Goal: Book appointment/travel/reservation

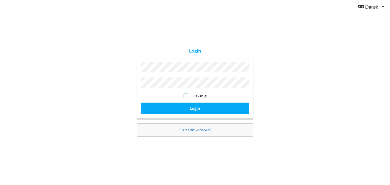
click at [188, 95] on input "checkbox" at bounding box center [186, 95] width 5 height 5
checkbox input "true"
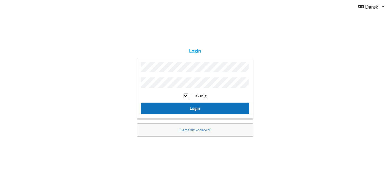
click at [191, 104] on button "Login" at bounding box center [195, 107] width 108 height 11
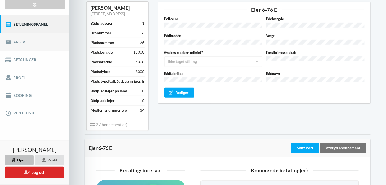
scroll to position [55, 0]
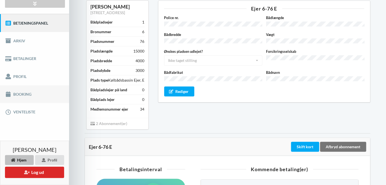
click at [23, 91] on link "Booking" at bounding box center [34, 94] width 69 height 18
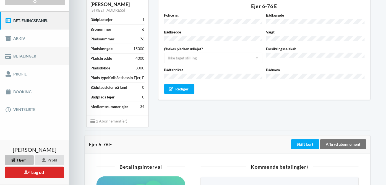
scroll to position [67, 0]
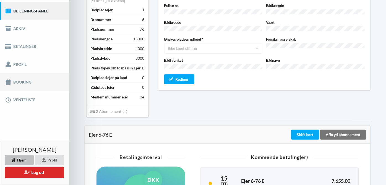
click at [25, 80] on link "Booking" at bounding box center [34, 82] width 69 height 18
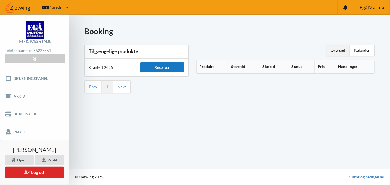
click at [159, 67] on div "Reserver" at bounding box center [162, 67] width 44 height 10
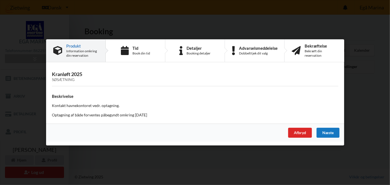
click at [330, 132] on div "Næste" at bounding box center [328, 133] width 23 height 10
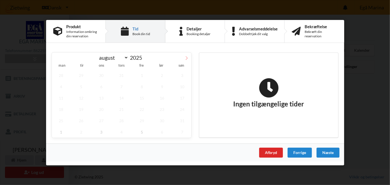
click at [187, 56] on span at bounding box center [186, 56] width 9 height 9
select select "9"
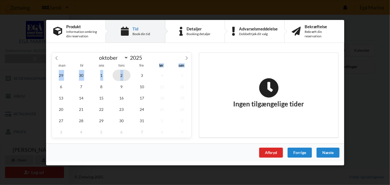
drag, startPoint x: 157, startPoint y: 67, endPoint x: 128, endPoint y: 79, distance: 32.2
click at [128, 79] on div "man tir ons tors fre lør søn 29 30 1 2 3 4 5 6 7 8 9 10 11 12 13 14 15 16 17 18…" at bounding box center [122, 100] width 140 height 76
drag, startPoint x: 128, startPoint y: 79, endPoint x: 155, endPoint y: 91, distance: 30.1
click at [155, 91] on span "11" at bounding box center [162, 86] width 18 height 11
click at [141, 86] on span "10" at bounding box center [142, 86] width 18 height 11
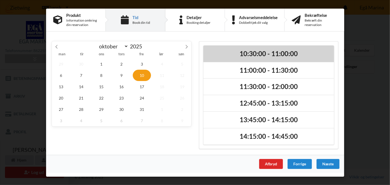
click at [240, 52] on h2 "10:30:00 - 11:00:00" at bounding box center [268, 53] width 123 height 9
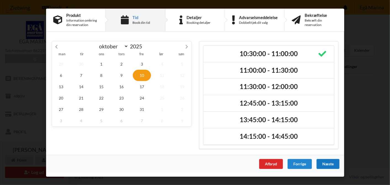
click at [327, 162] on div "Næste" at bounding box center [328, 164] width 23 height 10
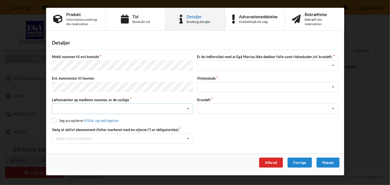
click at [186, 105] on icon at bounding box center [188, 109] width 8 height 10
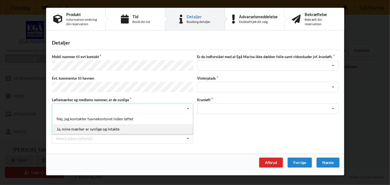
click at [126, 126] on div "Ja, mine mærker er synlige og intakte" at bounding box center [122, 129] width 141 height 10
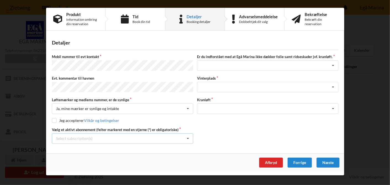
click at [189, 135] on icon at bounding box center [188, 138] width 8 height 10
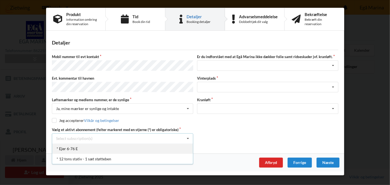
click at [114, 146] on div "* Ejer 6-76 E" at bounding box center [122, 148] width 141 height 10
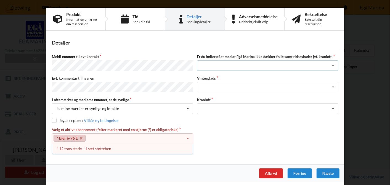
click at [333, 65] on icon at bounding box center [333, 65] width 8 height 10
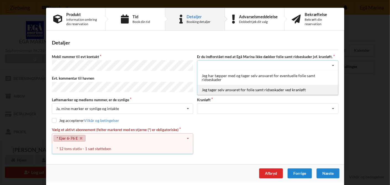
click at [279, 89] on div "Jeg tager selv ansvaret for folie samt ridseskader ved kranløft" at bounding box center [268, 90] width 141 height 10
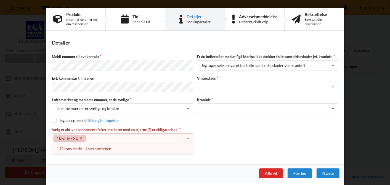
click at [333, 84] on icon at bounding box center [333, 87] width 8 height 10
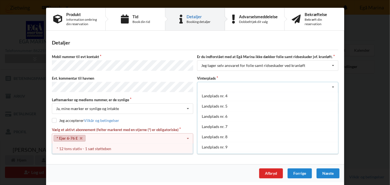
scroll to position [35, 0]
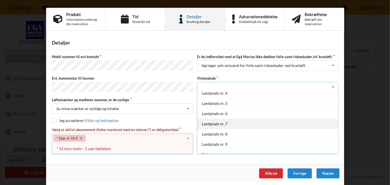
click at [229, 121] on div "Landplads nr. 7" at bounding box center [268, 124] width 141 height 10
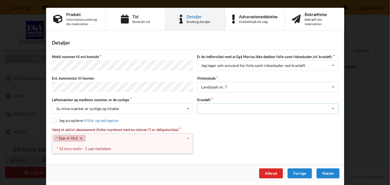
click at [333, 106] on icon at bounding box center [333, 109] width 8 height 10
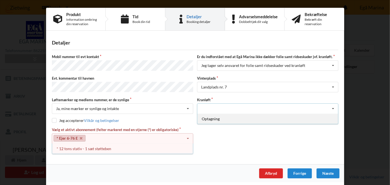
click at [274, 118] on div "Optagning" at bounding box center [268, 119] width 141 height 10
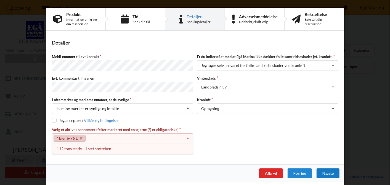
click at [325, 171] on div "Næste" at bounding box center [328, 173] width 23 height 10
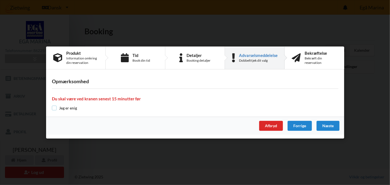
click at [56, 108] on input "checkbox" at bounding box center [54, 108] width 5 height 5
checkbox input "true"
click at [330, 123] on div "Næste" at bounding box center [328, 126] width 23 height 10
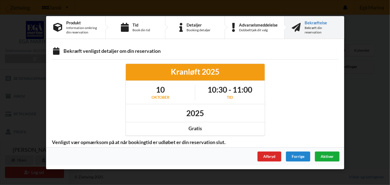
click at [327, 155] on span "Aktiver" at bounding box center [327, 156] width 13 height 5
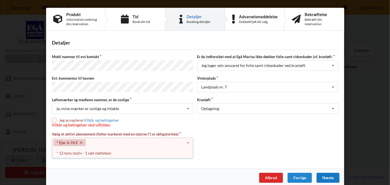
click at [53, 118] on input "checkbox" at bounding box center [54, 120] width 5 height 5
checkbox input "true"
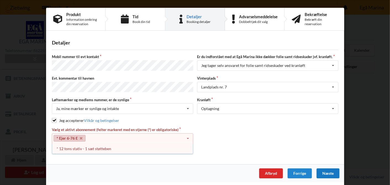
click at [330, 170] on div "Næste" at bounding box center [328, 173] width 23 height 10
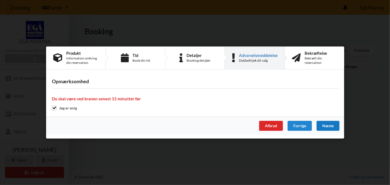
click at [328, 126] on div "Næste" at bounding box center [328, 126] width 23 height 10
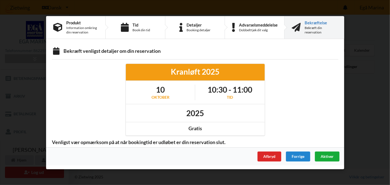
click at [331, 154] on span "Aktiver" at bounding box center [327, 156] width 13 height 5
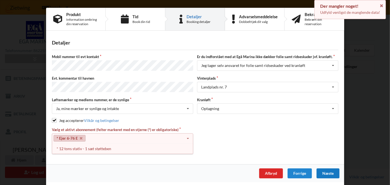
click at [75, 136] on link "* Ejer 6-76 E" at bounding box center [70, 138] width 32 height 7
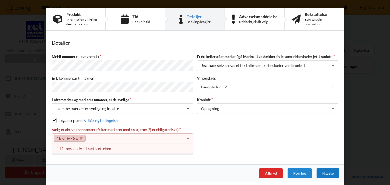
click at [202, 146] on div "Vælg et aktivt abonnement (felter markeret med en stjerne (*) er obligatoriske)…" at bounding box center [195, 140] width 291 height 27
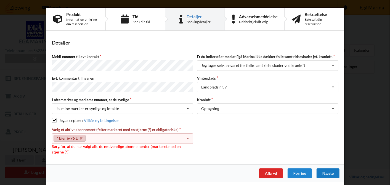
drag, startPoint x: 148, startPoint y: 149, endPoint x: 169, endPoint y: 151, distance: 20.8
click at [169, 151] on div "Vælg et aktivt abonnement (felter markeret med en stjerne (*) er obligatoriske)…" at bounding box center [122, 140] width 145 height 27
click at [330, 169] on div "Næste" at bounding box center [328, 173] width 23 height 10
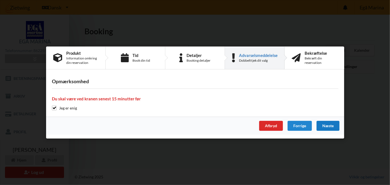
click at [329, 124] on div "Næste" at bounding box center [328, 126] width 23 height 10
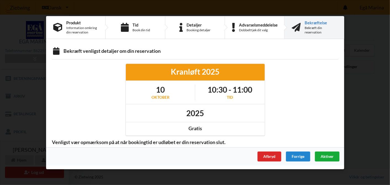
click at [329, 154] on span "Aktiver" at bounding box center [327, 156] width 13 height 5
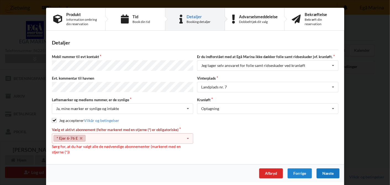
click at [189, 135] on icon at bounding box center [188, 138] width 8 height 10
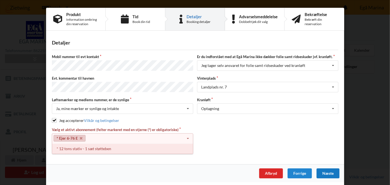
click at [120, 147] on div "* 12 tons stativ - 1 sæt støtteben" at bounding box center [122, 148] width 141 height 10
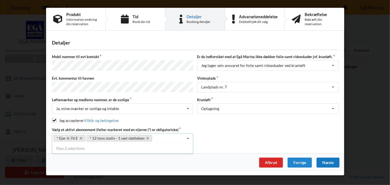
click at [332, 158] on div "Næste" at bounding box center [328, 162] width 23 height 10
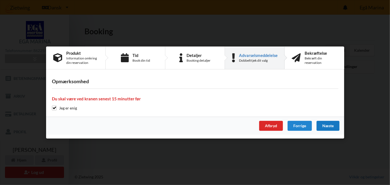
click at [329, 125] on div "Næste" at bounding box center [328, 126] width 23 height 10
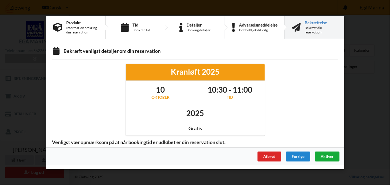
click at [331, 154] on span "Aktiver" at bounding box center [327, 156] width 13 height 5
